Goal: Task Accomplishment & Management: Use online tool/utility

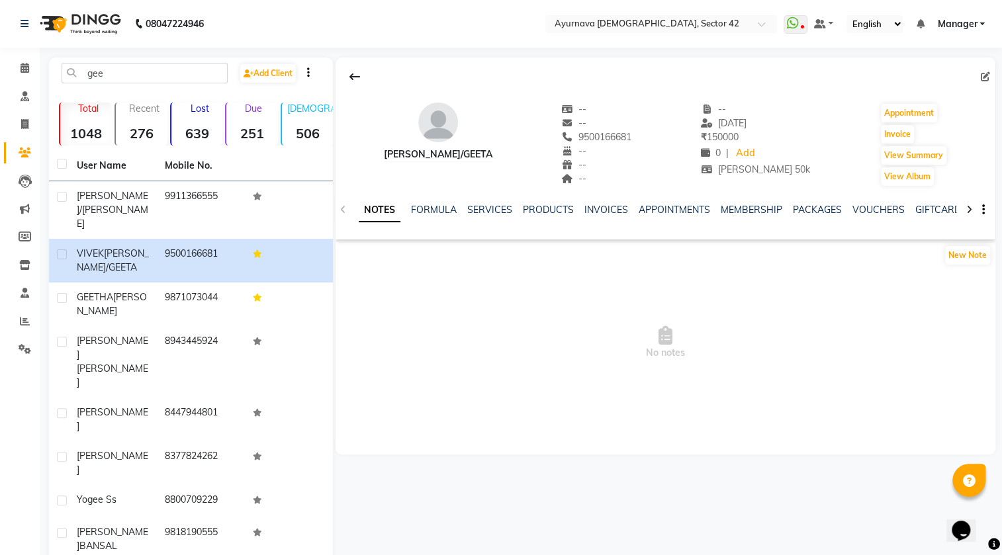
click at [19, 154] on icon at bounding box center [25, 153] width 13 height 10
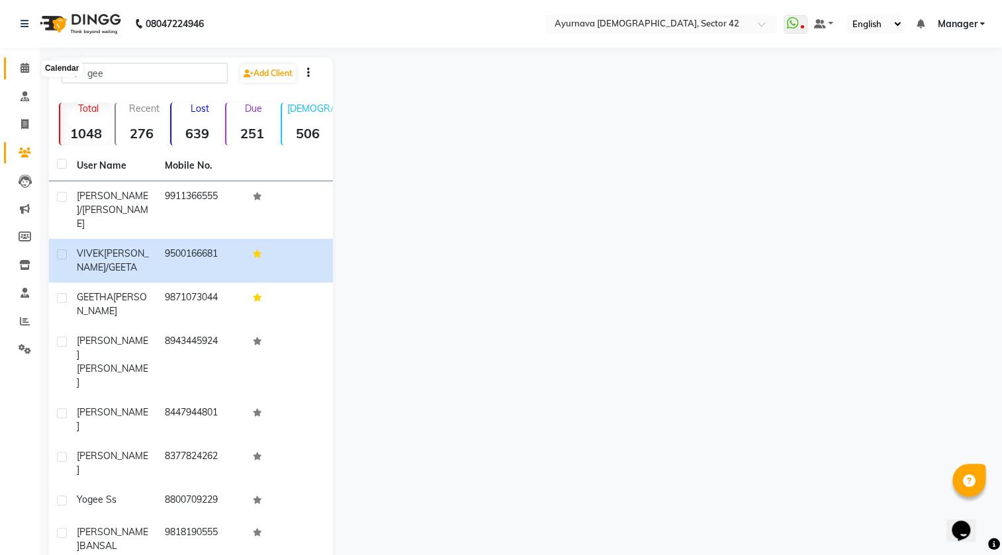
click at [19, 66] on span at bounding box center [24, 68] width 23 height 15
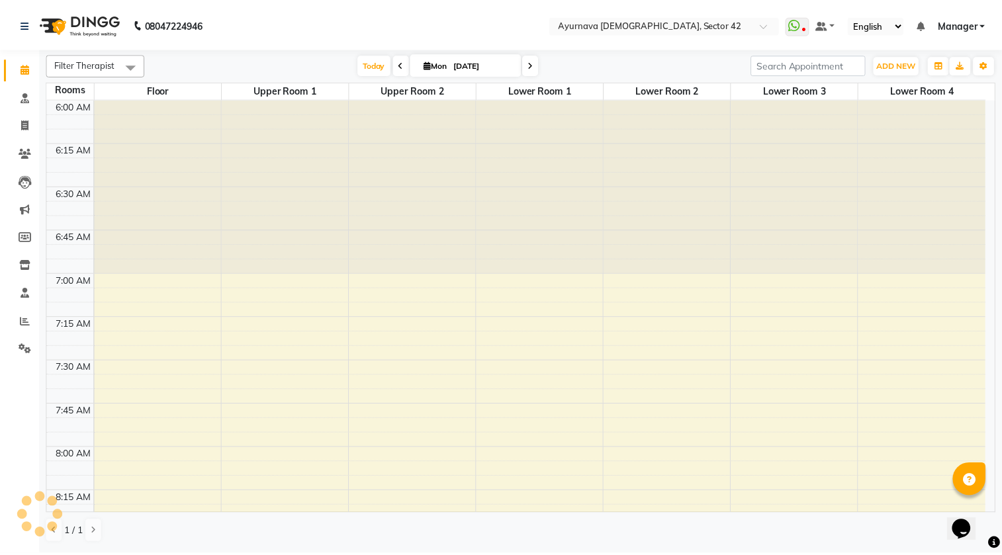
scroll to position [2171, 0]
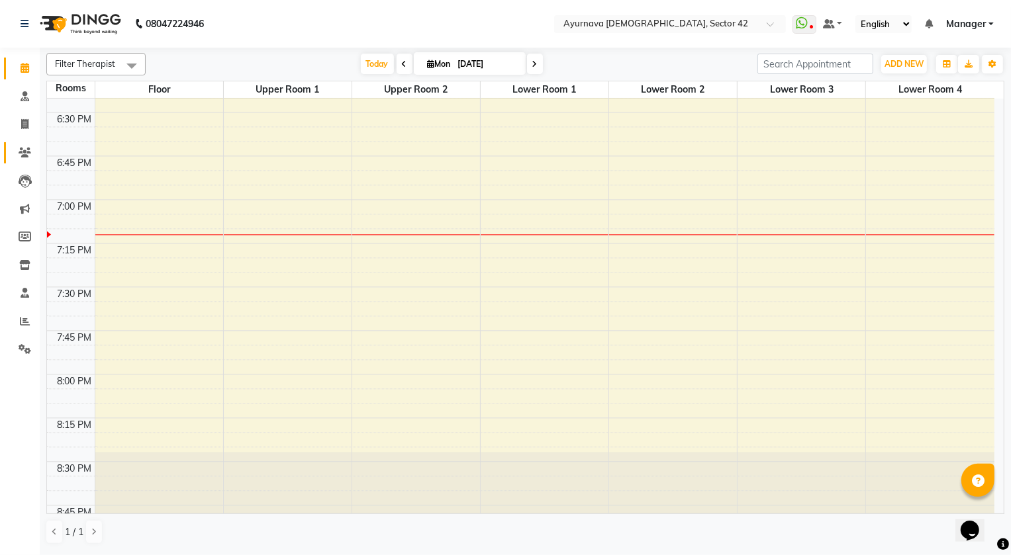
click at [26, 142] on link "Clients" at bounding box center [20, 153] width 32 height 22
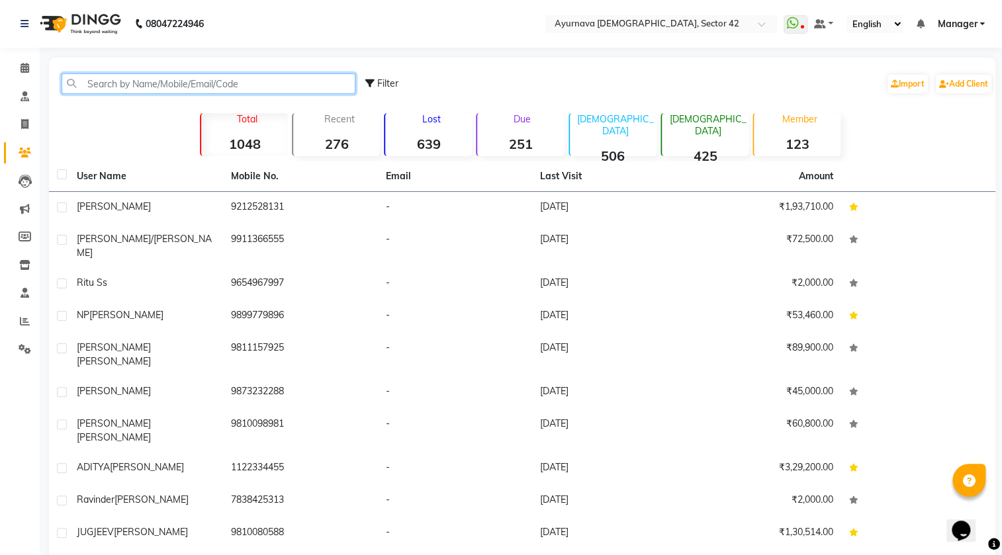
click at [105, 77] on input "text" at bounding box center [209, 83] width 294 height 21
click at [19, 126] on span at bounding box center [24, 124] width 23 height 15
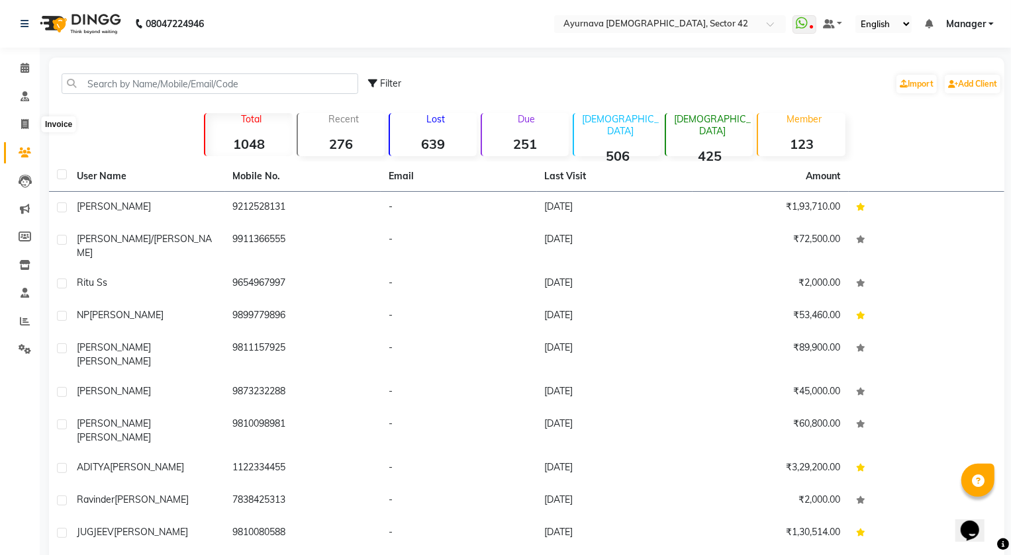
select select "5575"
select select "service"
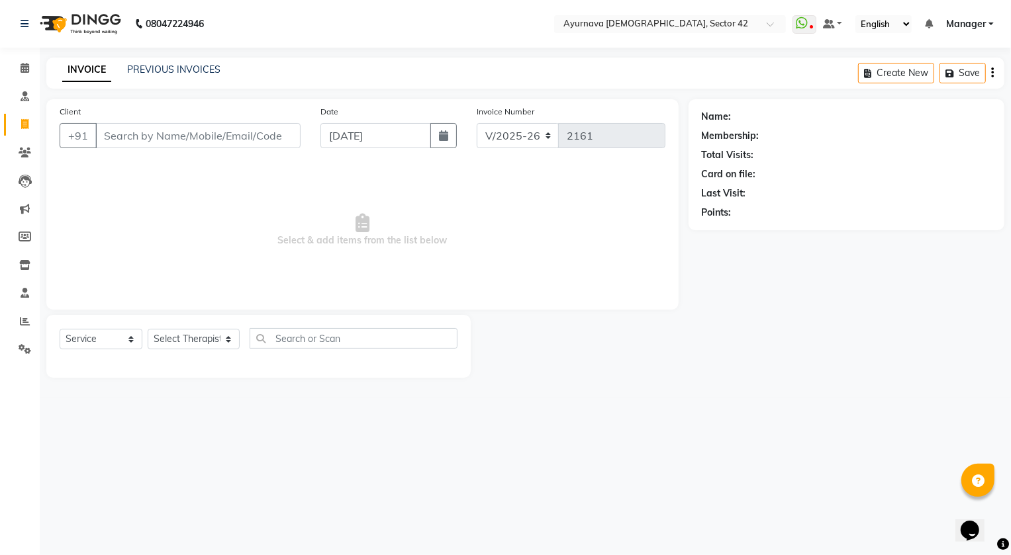
click at [120, 133] on input "Client" at bounding box center [197, 135] width 205 height 25
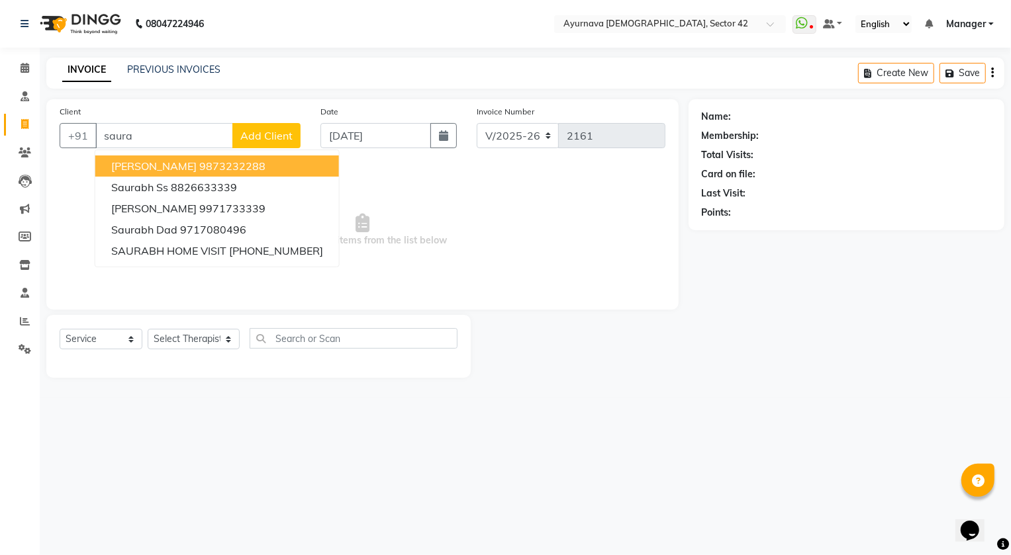
click at [167, 166] on span "[PERSON_NAME]" at bounding box center [153, 166] width 85 height 13
type input "9873232288"
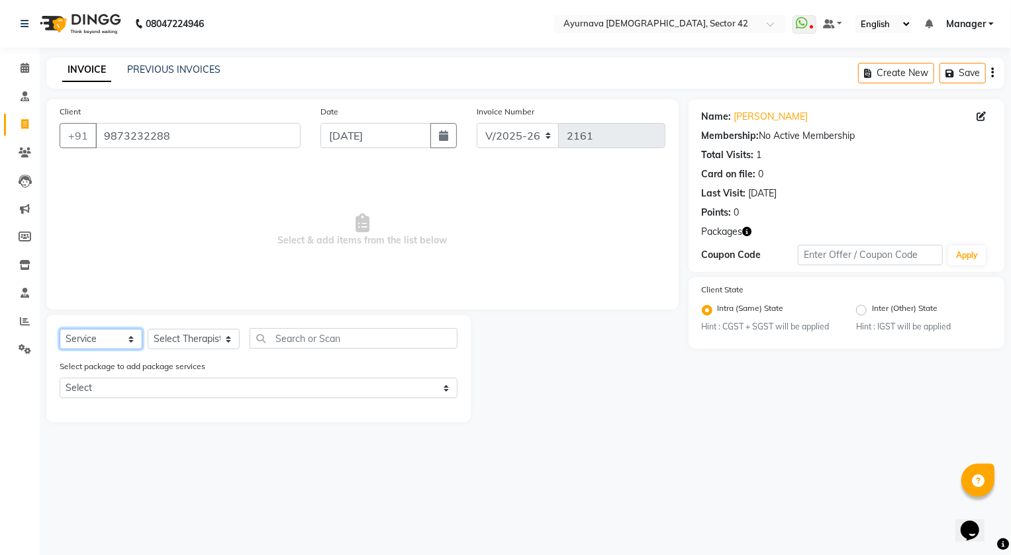
click at [98, 338] on select "Select Service Product Membership Package Voucher Prepaid Gift Card" at bounding box center [101, 339] width 83 height 21
drag, startPoint x: 165, startPoint y: 339, endPoint x: 171, endPoint y: 330, distance: 11.4
click at [167, 337] on select "Select Therapist [PERSON_NAME] [PERSON_NAME] [PERSON_NAME] [PERSON_NAME] [PERSO…" at bounding box center [194, 339] width 92 height 21
select select "89458"
click at [148, 329] on select "Select Therapist [PERSON_NAME] [PERSON_NAME] [PERSON_NAME] [PERSON_NAME] [PERSO…" at bounding box center [194, 339] width 92 height 21
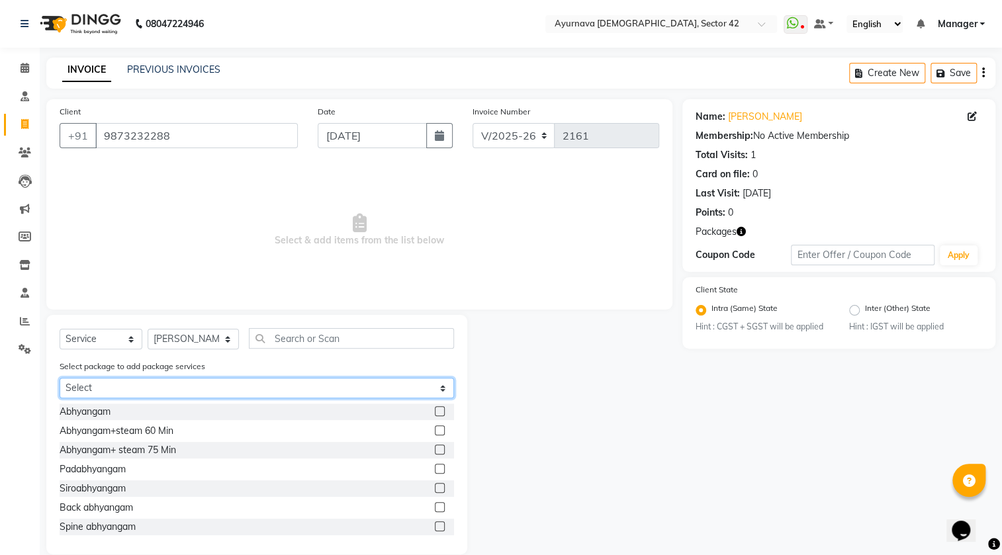
click at [114, 390] on select "Select [PERSON_NAME] 45 k" at bounding box center [257, 388] width 395 height 21
select select "1: Object"
click at [60, 379] on select "Select [PERSON_NAME] 45 k" at bounding box center [257, 388] width 395 height 21
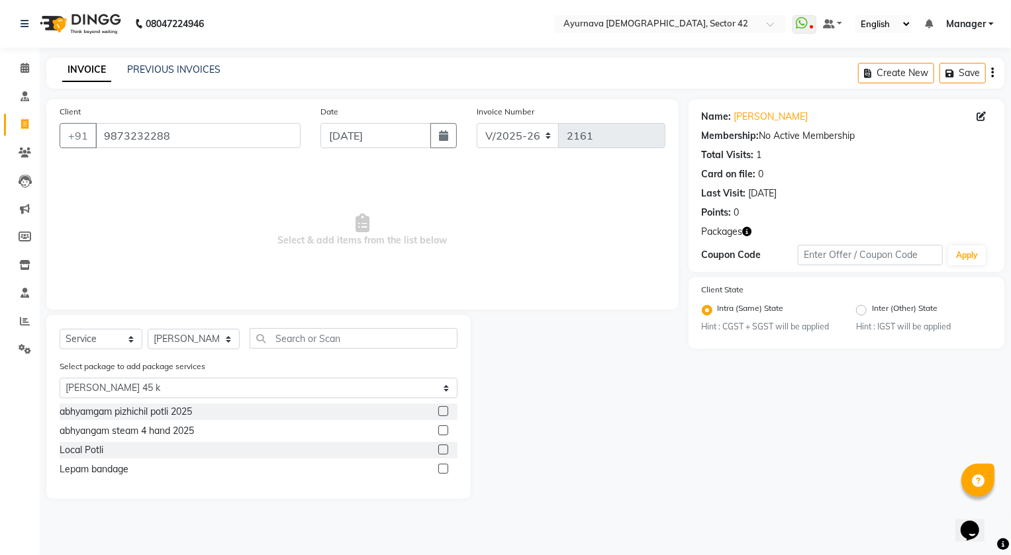
click at [442, 428] on label at bounding box center [443, 431] width 10 height 10
click at [442, 428] on input "checkbox" at bounding box center [442, 431] width 9 height 9
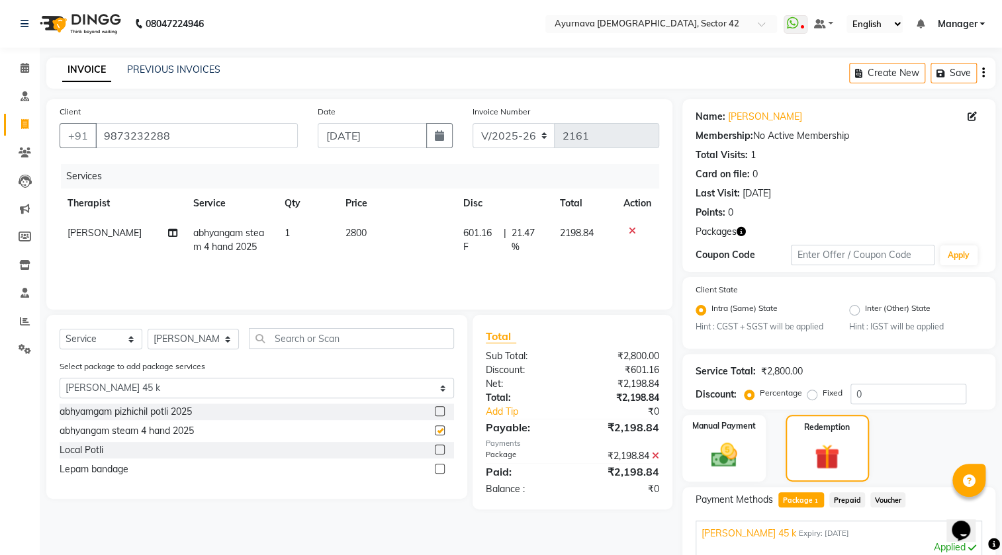
checkbox input "false"
click at [438, 450] on label at bounding box center [440, 450] width 10 height 10
click at [438, 450] on input "checkbox" at bounding box center [439, 450] width 9 height 9
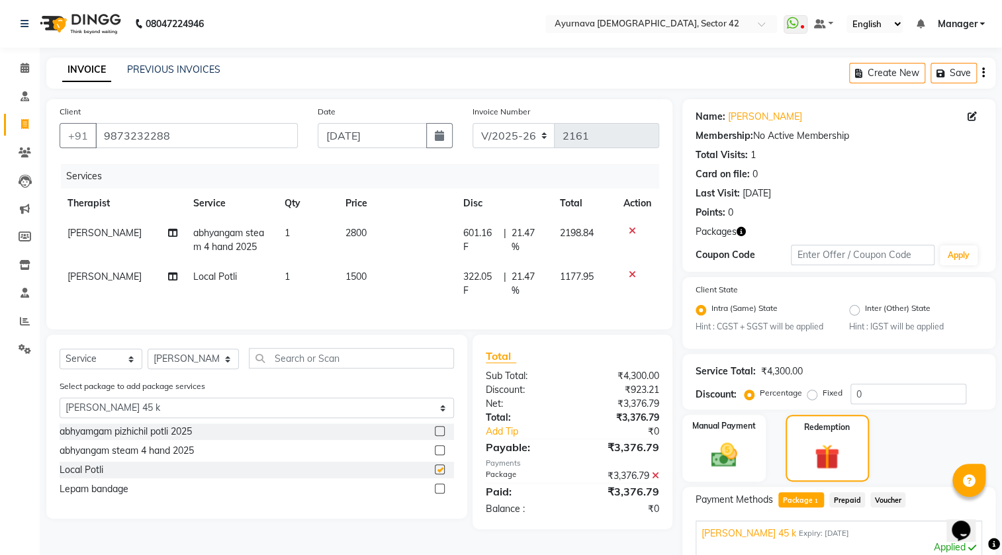
checkbox input "false"
click at [442, 494] on label at bounding box center [440, 489] width 10 height 10
click at [442, 494] on input "checkbox" at bounding box center [439, 489] width 9 height 9
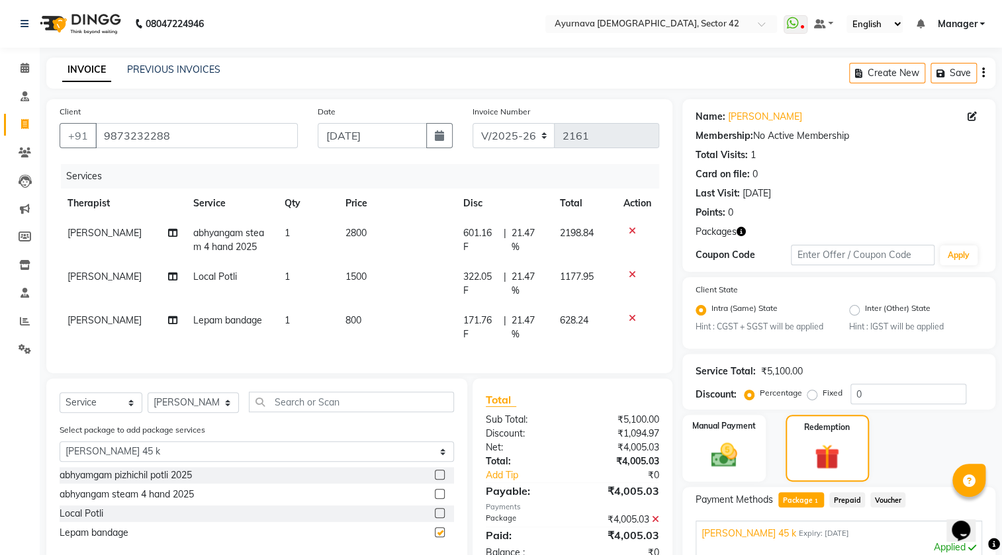
checkbox input "false"
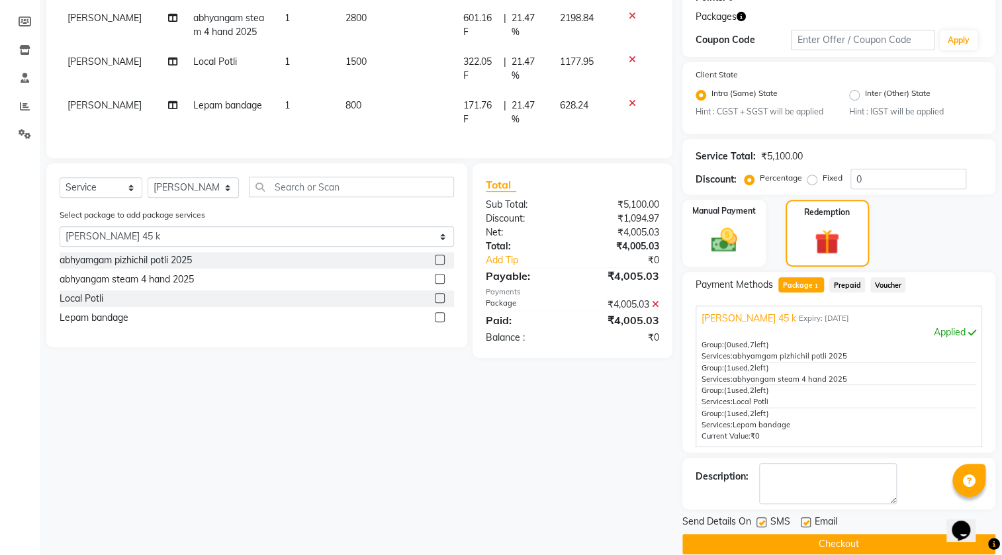
scroll to position [234, 0]
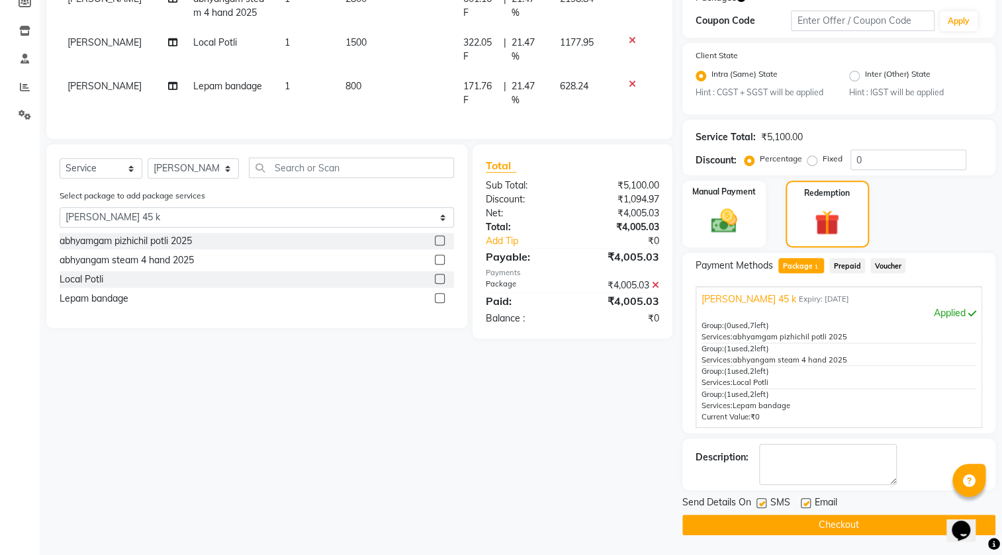
click at [763, 523] on button "Checkout" at bounding box center [838, 525] width 313 height 21
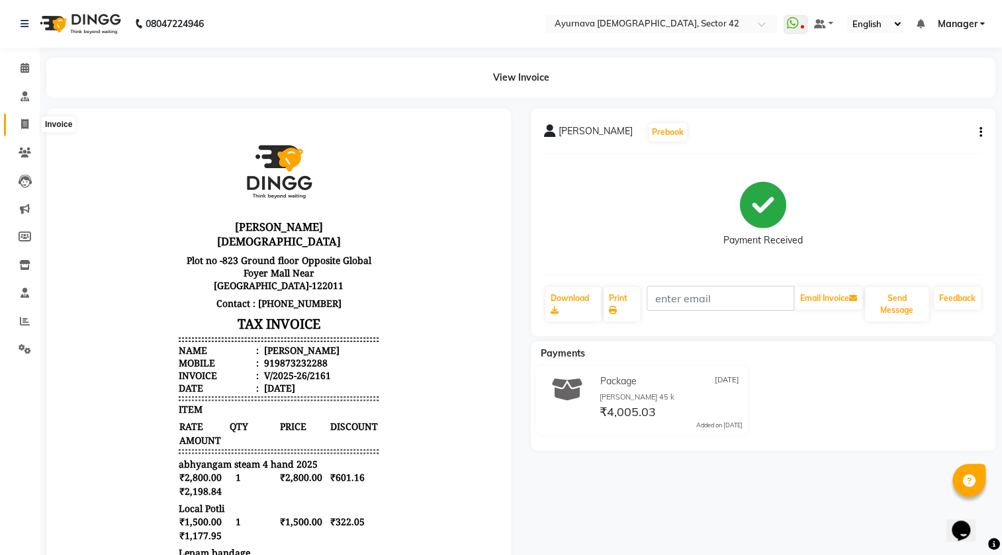
click at [24, 125] on icon at bounding box center [24, 124] width 7 height 10
select select "service"
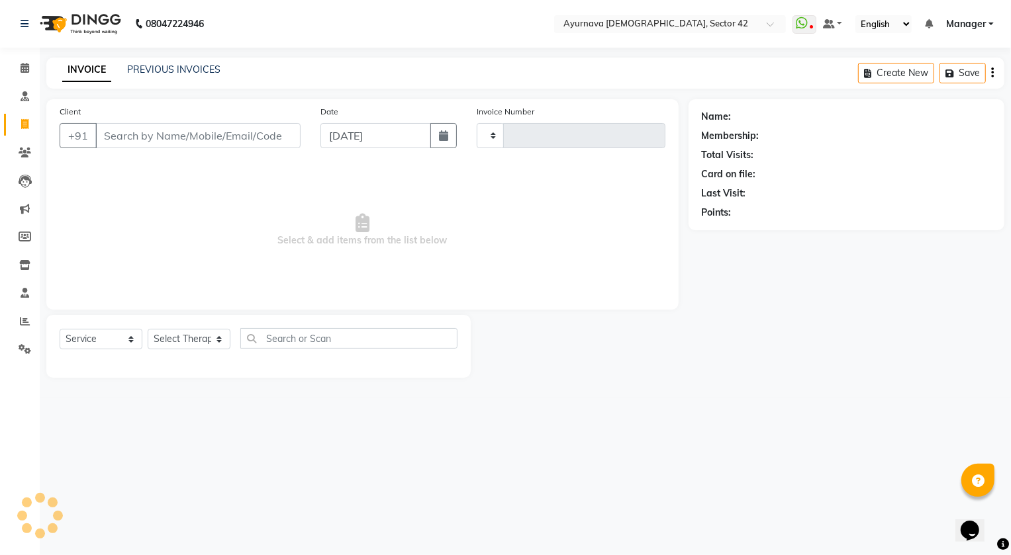
type input "2162"
select select "5575"
drag, startPoint x: 152, startPoint y: 150, endPoint x: 148, endPoint y: 142, distance: 8.0
click at [150, 149] on div "Client +91" at bounding box center [180, 132] width 261 height 54
click at [148, 142] on input "Client" at bounding box center [197, 135] width 205 height 25
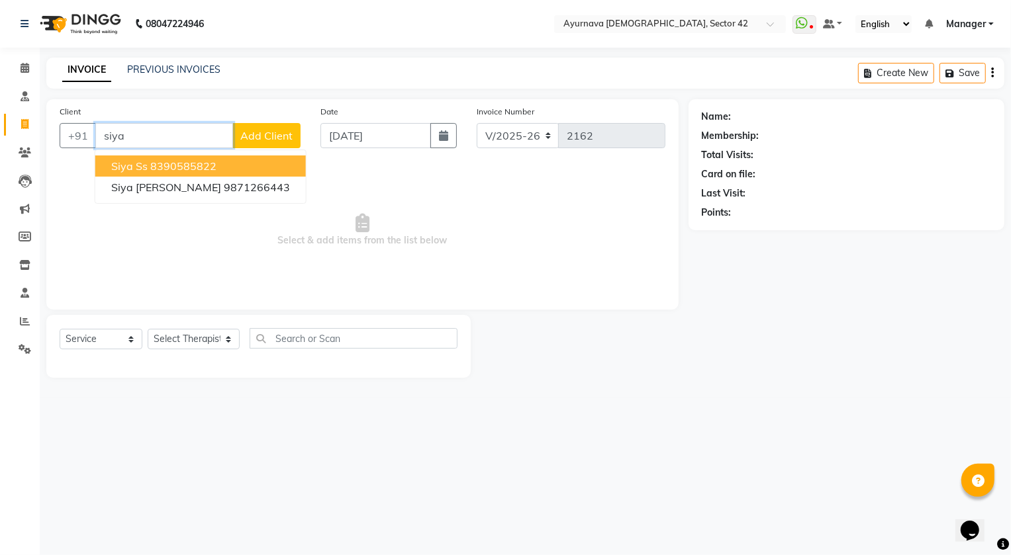
click at [146, 166] on button "siya ss 8390585822" at bounding box center [200, 166] width 211 height 21
type input "8390585822"
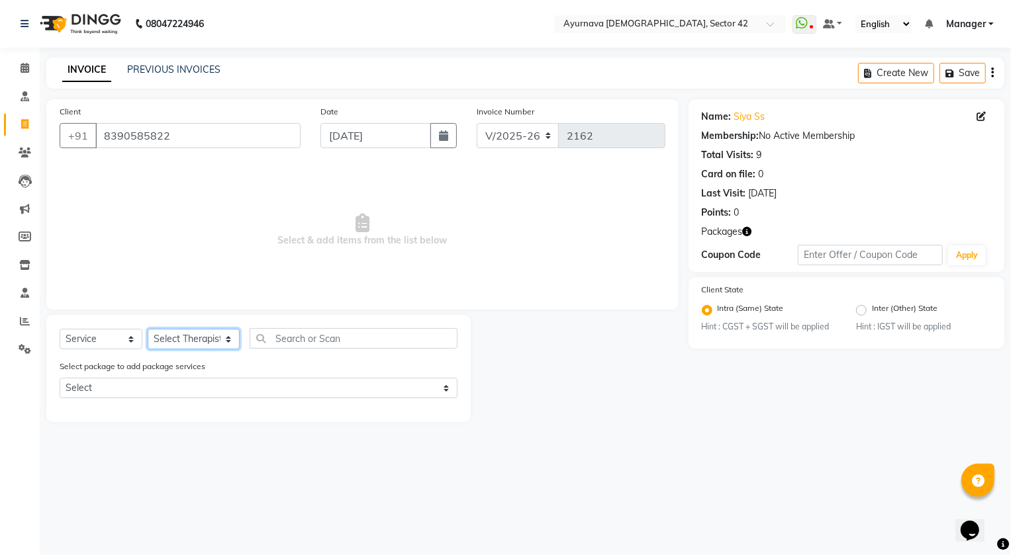
drag, startPoint x: 171, startPoint y: 340, endPoint x: 175, endPoint y: 332, distance: 8.0
click at [172, 338] on select "Select Therapist [PERSON_NAME] [PERSON_NAME] [PERSON_NAME] [PERSON_NAME] [PERSO…" at bounding box center [194, 339] width 92 height 21
select select "47974"
click at [148, 329] on select "Select Therapist [PERSON_NAME] [PERSON_NAME] [PERSON_NAME] [PERSON_NAME] [PERSO…" at bounding box center [194, 339] width 92 height 21
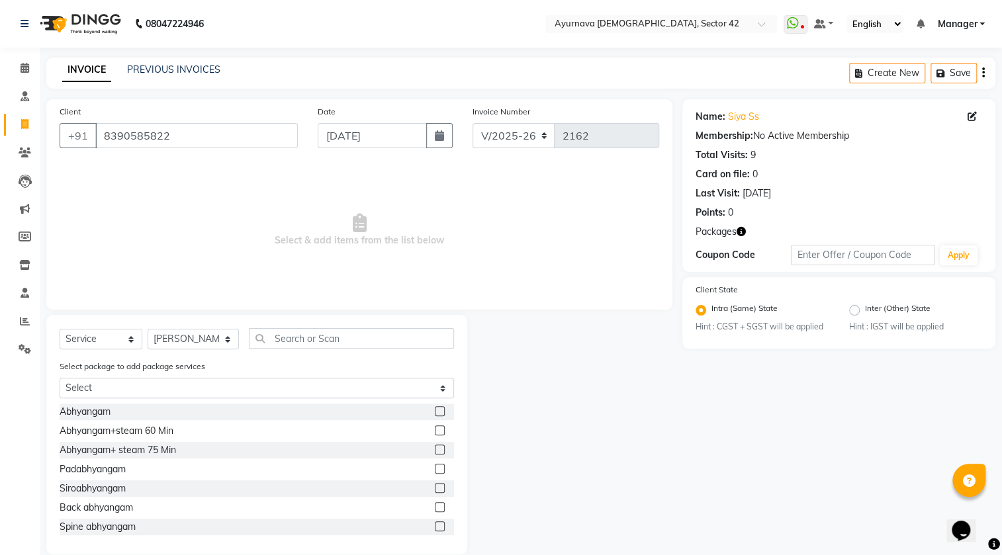
click at [145, 374] on div "Select package to add package services Select siya" at bounding box center [257, 381] width 414 height 44
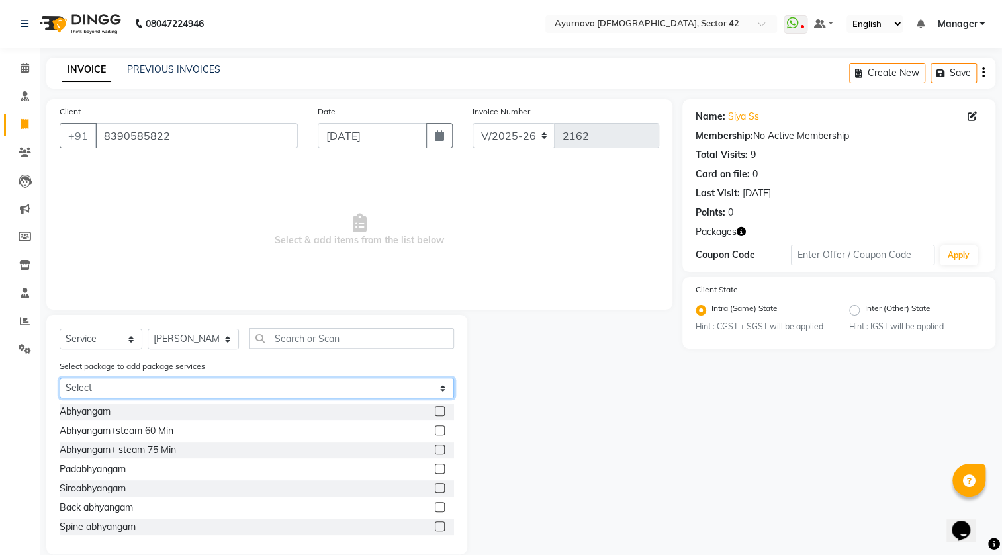
click at [143, 382] on select "Select siya" at bounding box center [257, 388] width 395 height 21
select select "1: Object"
click at [60, 379] on select "Select siya" at bounding box center [257, 388] width 395 height 21
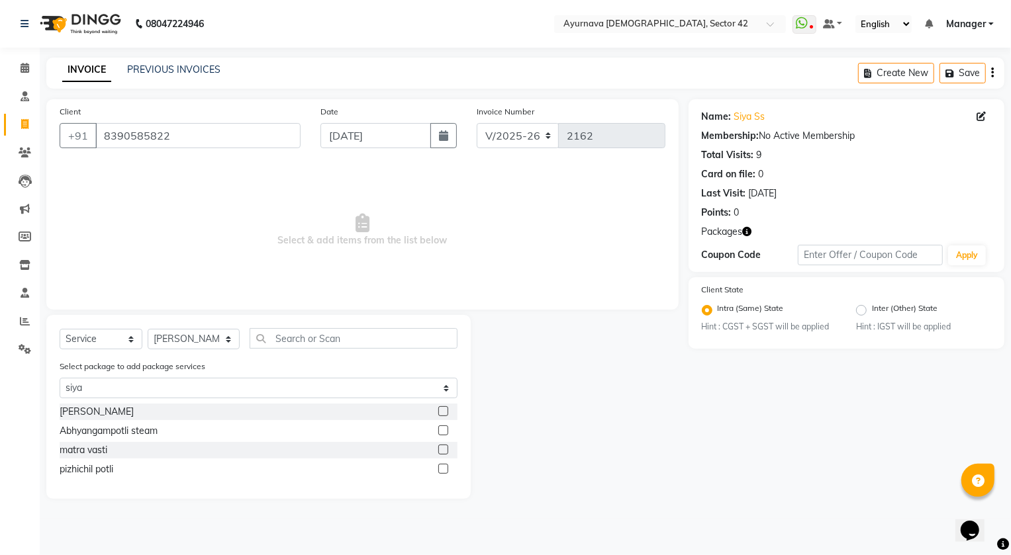
click at [442, 430] on label at bounding box center [443, 431] width 10 height 10
click at [442, 430] on input "checkbox" at bounding box center [442, 431] width 9 height 9
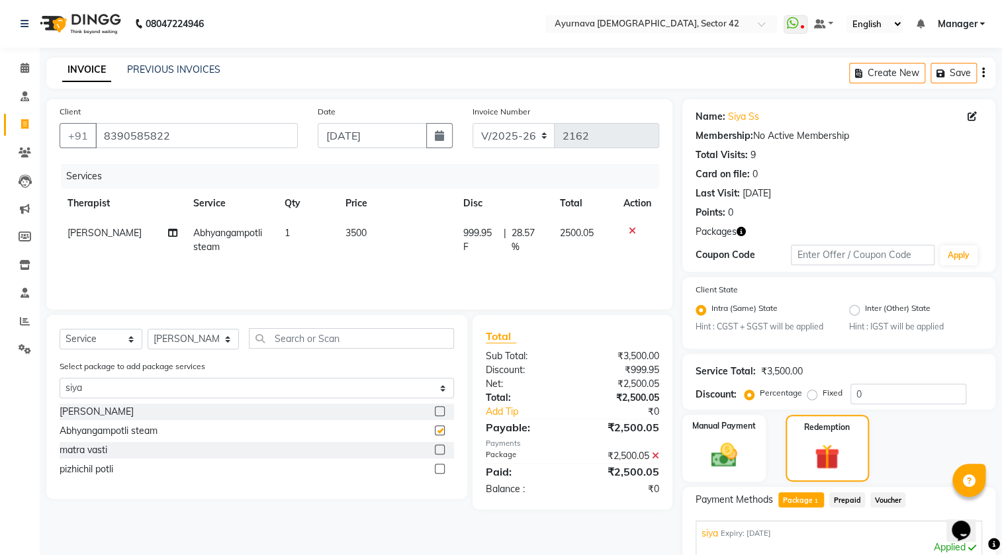
checkbox input "false"
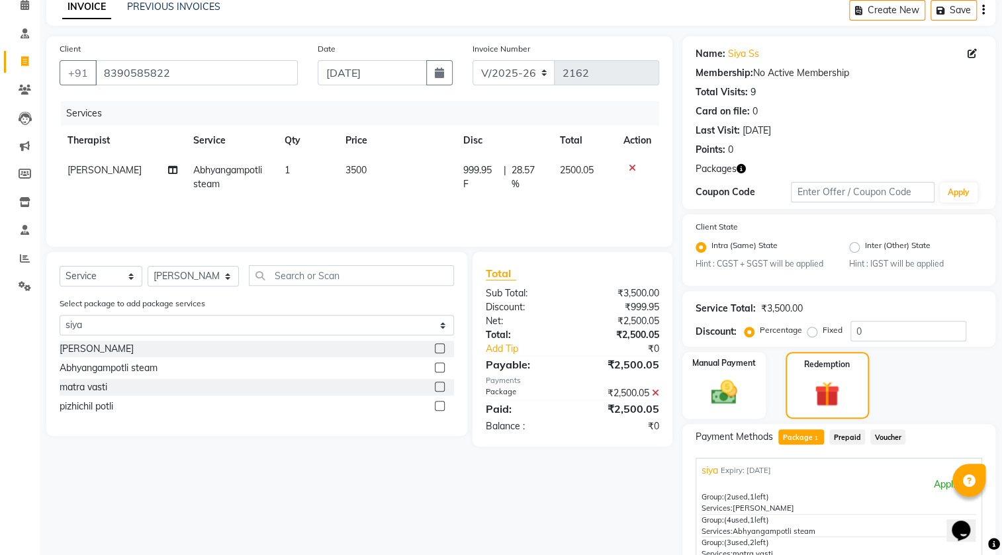
scroll to position [60, 0]
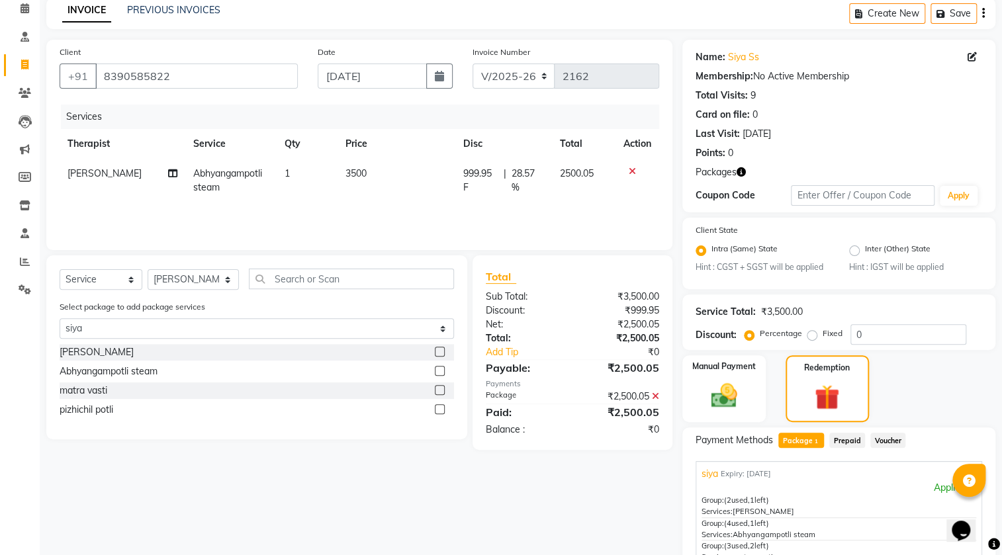
click at [439, 410] on label at bounding box center [440, 409] width 10 height 10
click at [439, 410] on input "checkbox" at bounding box center [439, 410] width 9 height 9
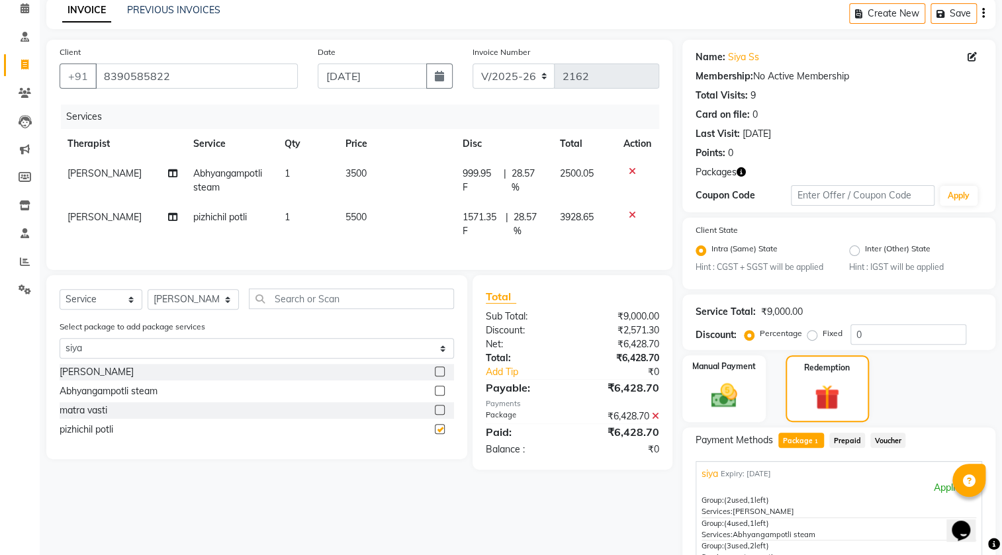
checkbox input "false"
click at [438, 415] on label at bounding box center [440, 410] width 10 height 10
click at [438, 415] on input "checkbox" at bounding box center [439, 410] width 9 height 9
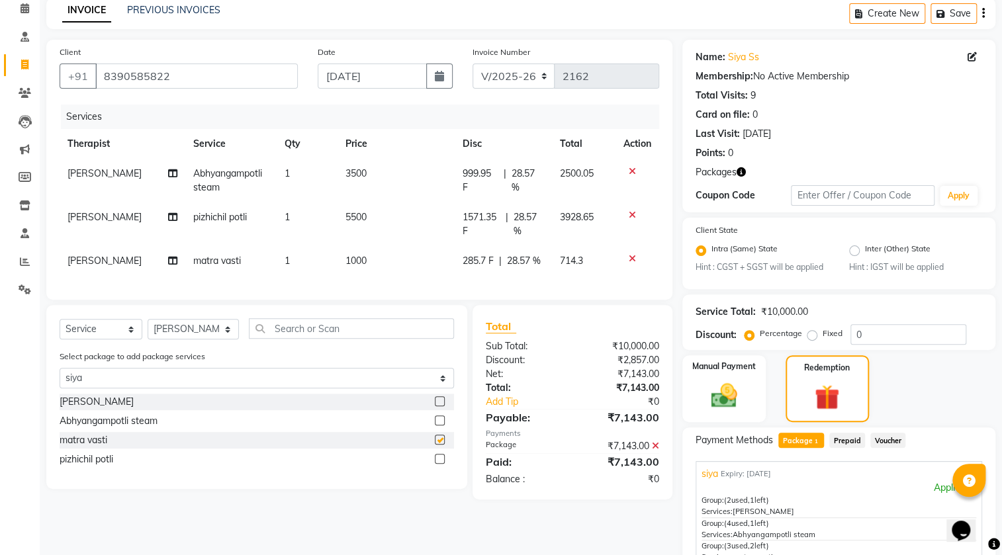
checkbox input "false"
click at [632, 169] on icon at bounding box center [632, 171] width 7 height 9
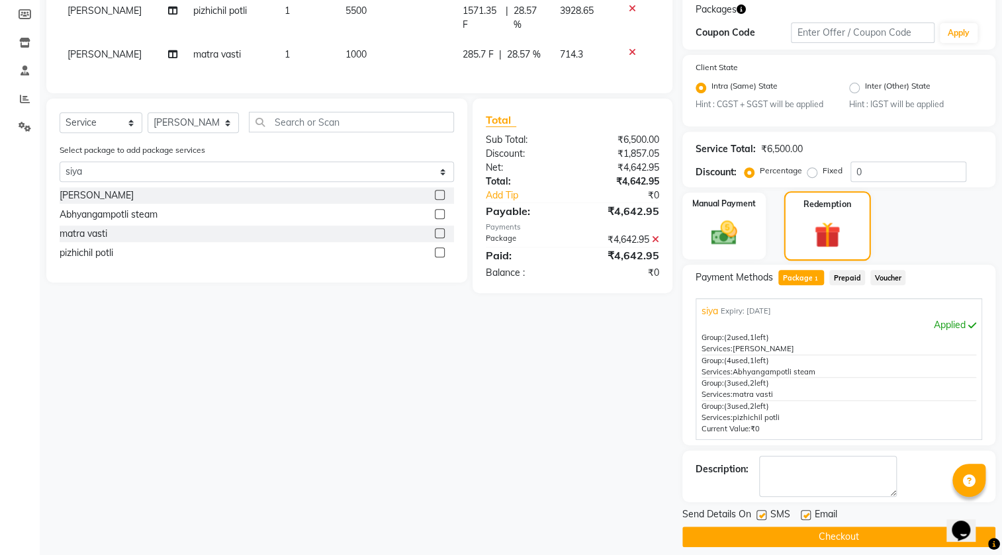
scroll to position [234, 0]
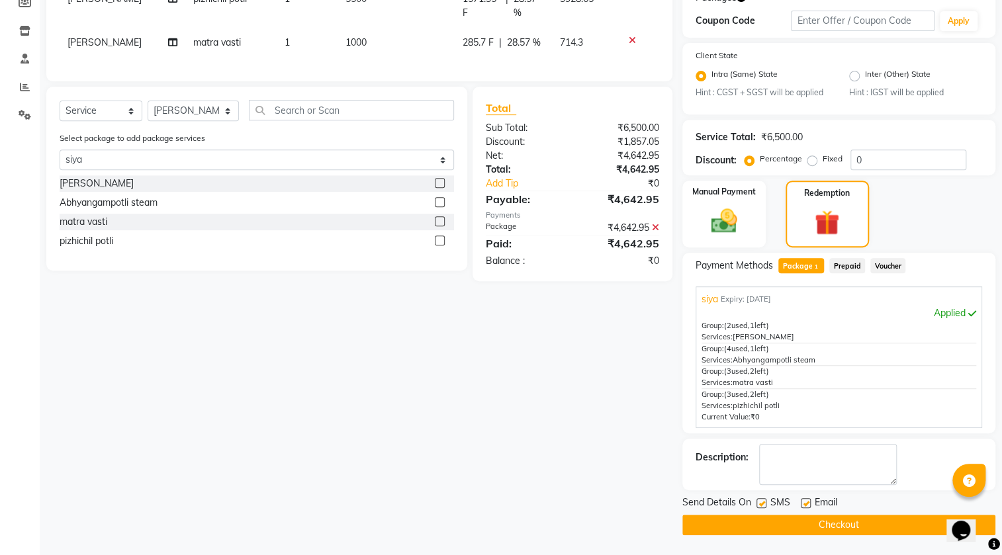
click at [762, 516] on button "Checkout" at bounding box center [838, 525] width 313 height 21
